Goal: Find specific page/section: Find specific page/section

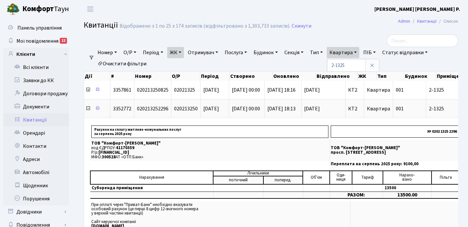
select select "25"
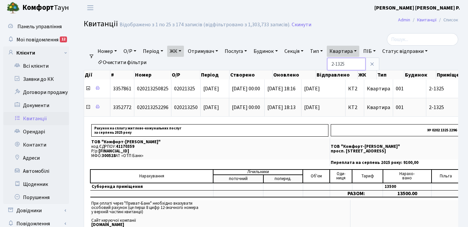
click at [354, 66] on input "2-1325" at bounding box center [346, 64] width 38 height 12
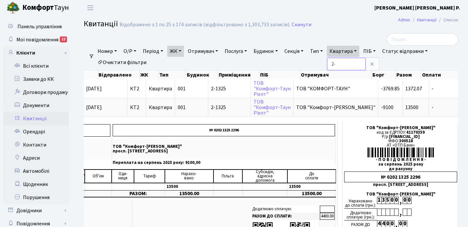
type input "2"
type input "21"
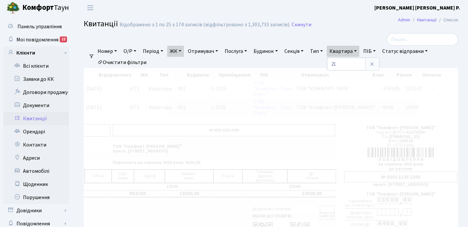
click at [183, 51] on link "ЖК" at bounding box center [175, 51] width 17 height 11
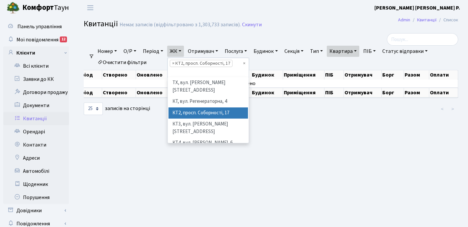
scroll to position [0, 95]
click at [174, 62] on span "×" at bounding box center [173, 63] width 2 height 7
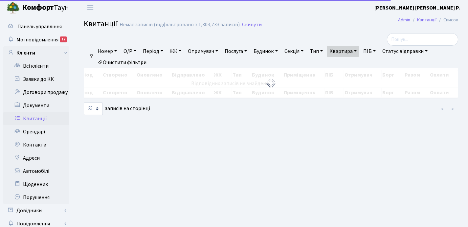
click at [183, 51] on link "ЖК" at bounding box center [175, 51] width 17 height 11
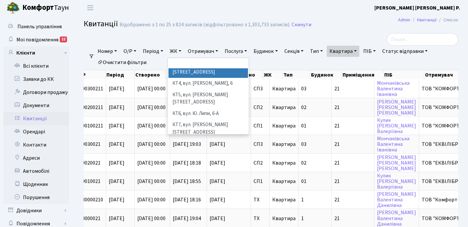
scroll to position [52, 0]
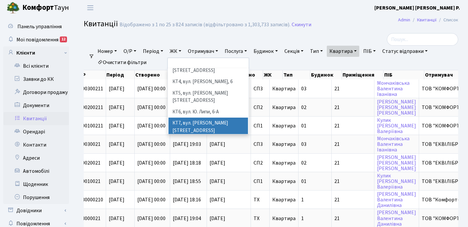
click at [196, 118] on li "КТ7, вул. [PERSON_NAME][STREET_ADDRESS]" at bounding box center [209, 127] width 80 height 19
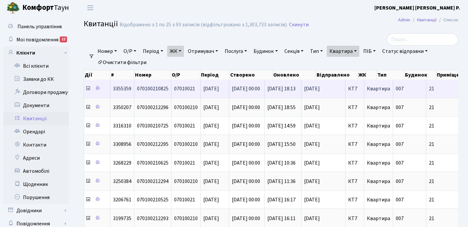
click at [88, 88] on icon at bounding box center [87, 88] width 5 height 5
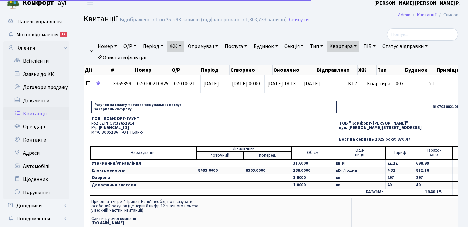
scroll to position [12, 0]
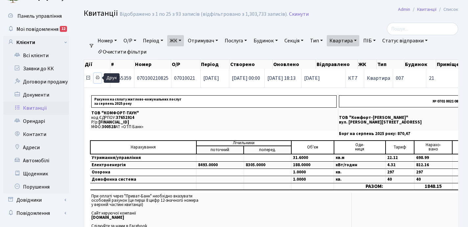
click at [98, 78] on icon at bounding box center [97, 77] width 5 height 5
